Goal: Navigation & Orientation: Understand site structure

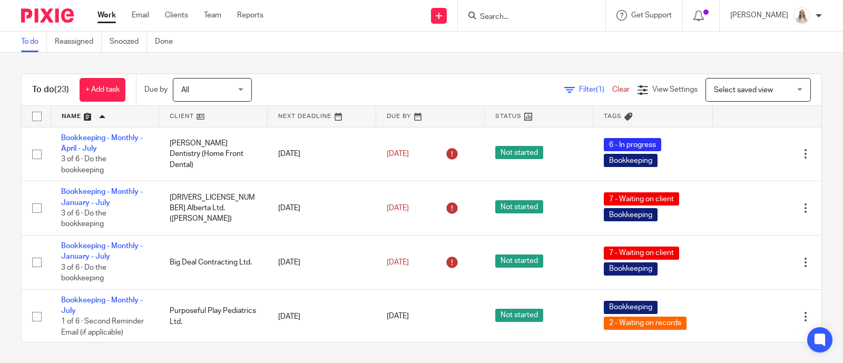
click at [84, 114] on link at bounding box center [105, 116] width 108 height 21
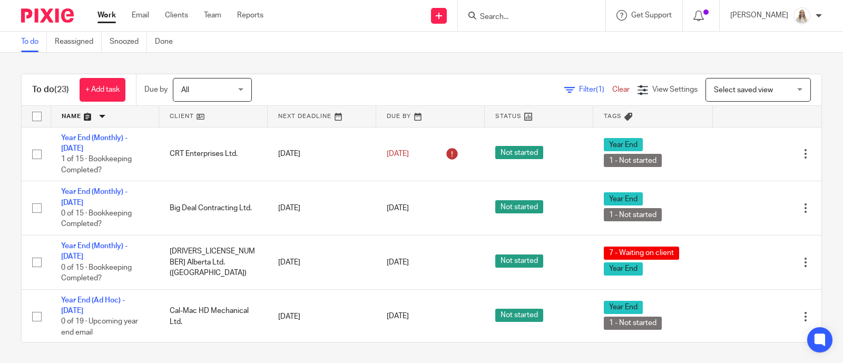
click at [323, 52] on div "To do Reassigned Snoozed Done" at bounding box center [421, 42] width 843 height 21
click at [95, 114] on link at bounding box center [105, 116] width 108 height 21
